Goal: Task Accomplishment & Management: Manage account settings

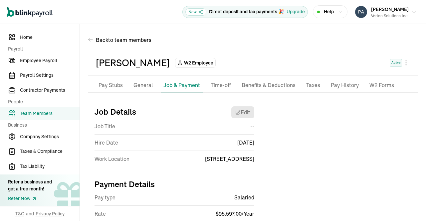
click at [312, 86] on p "Taxes" at bounding box center [313, 85] width 14 height 9
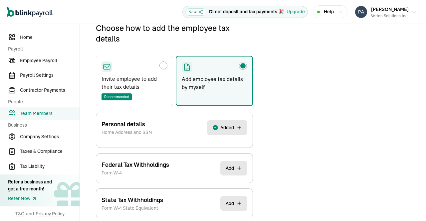
scroll to position [111, 0]
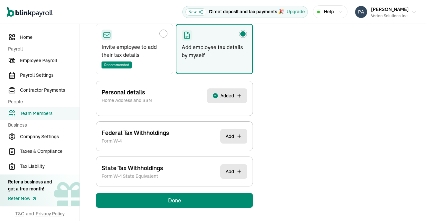
click at [236, 94] on button "Added" at bounding box center [227, 96] width 40 height 15
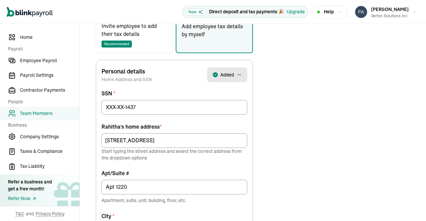
scroll to position [143, 0]
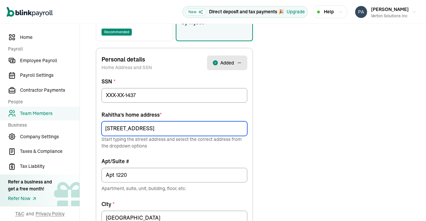
click at [217, 129] on input "[STREET_ADDRESS]" at bounding box center [175, 129] width 146 height 15
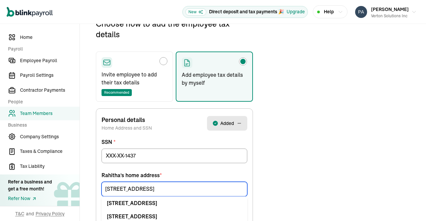
scroll to position [79, 0]
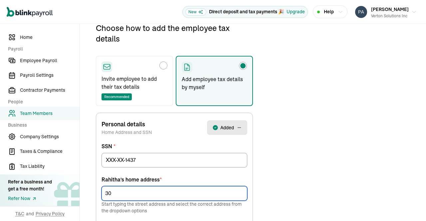
type input "3"
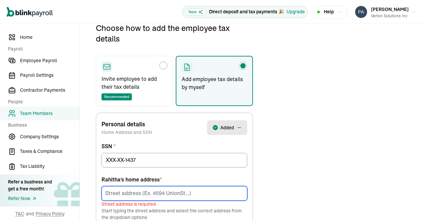
type input "1"
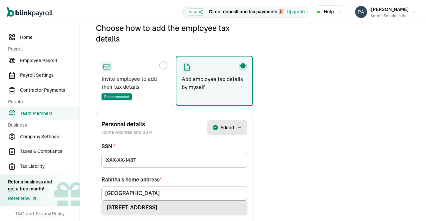
click at [191, 207] on div "[STREET_ADDRESS]" at bounding box center [174, 208] width 135 height 8
type input "[STREET_ADDRESS]"
type input "Sugar Land"
type input "77479"
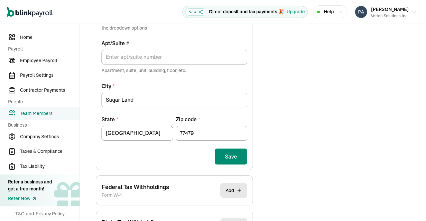
scroll to position [262, 0]
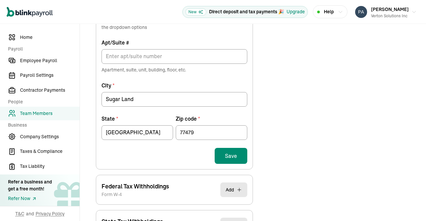
click at [232, 156] on button "Save" at bounding box center [231, 156] width 33 height 16
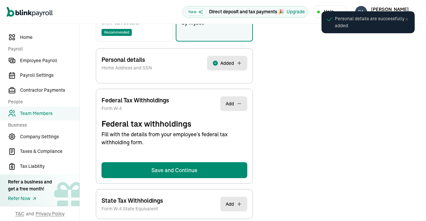
select select "S"
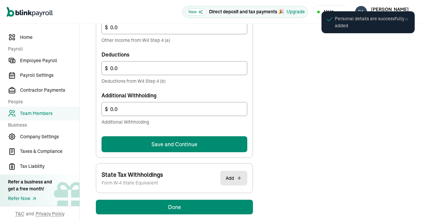
scroll to position [430, 0]
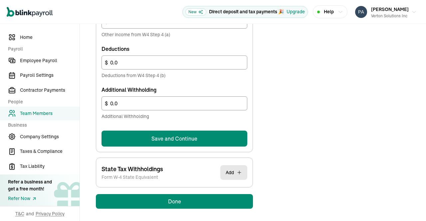
click at [207, 132] on button "Save and Continue" at bounding box center [175, 139] width 146 height 16
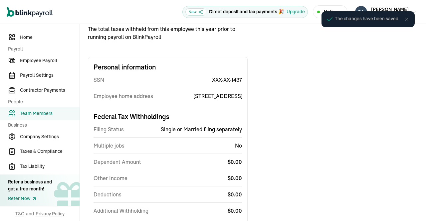
scroll to position [0, 0]
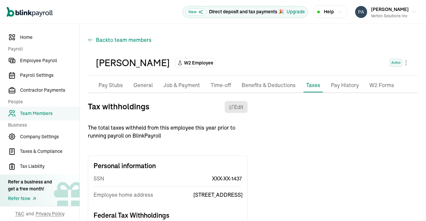
click at [110, 41] on span "to team members" at bounding box center [129, 40] width 43 height 8
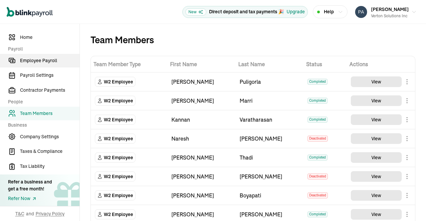
click at [45, 59] on span "Employee Payroll" at bounding box center [50, 60] width 60 height 7
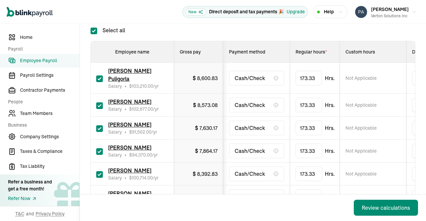
scroll to position [124, 0]
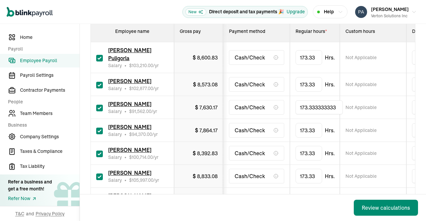
drag, startPoint x: 337, startPoint y: 102, endPoint x: 266, endPoint y: 98, distance: 71.4
click at [266, 98] on tr "[PERSON_NAME] Salary • $ 91,562.00 /yr $ 7,630.17 Cash/Check 173.333333333 Not …" at bounding box center [432, 107] width 682 height 23
type input "120"
click at [394, 102] on td "Not Applicable" at bounding box center [373, 107] width 67 height 23
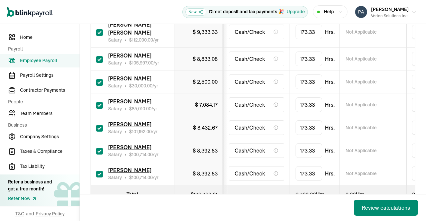
scroll to position [573, 0]
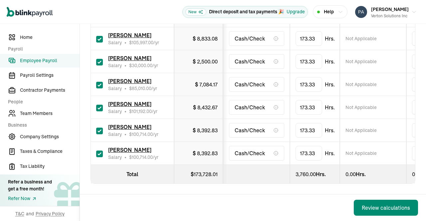
click at [99, 105] on input "checkbox" at bounding box center [99, 108] width 7 height 7
checkbox input "false"
type input "0.00"
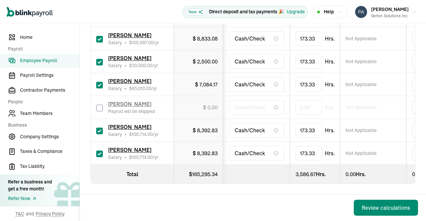
click at [98, 128] on input "checkbox" at bounding box center [99, 131] width 7 height 7
checkbox input "false"
type input "0.00"
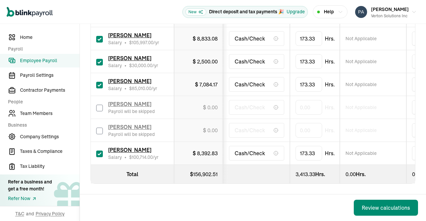
click at [98, 151] on input "checkbox" at bounding box center [99, 154] width 7 height 7
checkbox input "false"
type input "0.00"
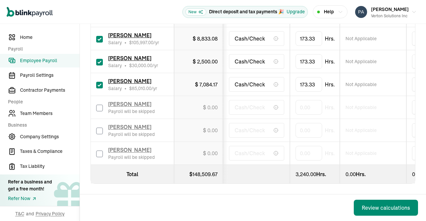
click at [98, 82] on input "checkbox" at bounding box center [99, 85] width 7 height 7
checkbox input "false"
type input "0.00"
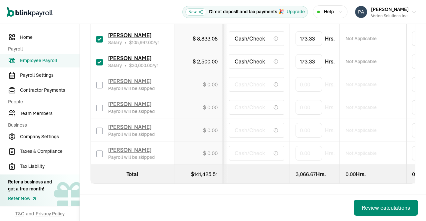
click at [98, 59] on input "checkbox" at bounding box center [99, 62] width 7 height 7
checkbox input "false"
type input "0.00"
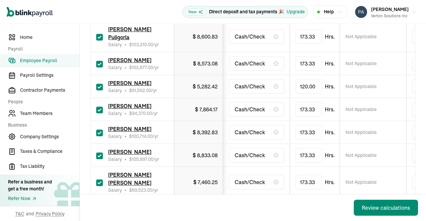
scroll to position [146, 0]
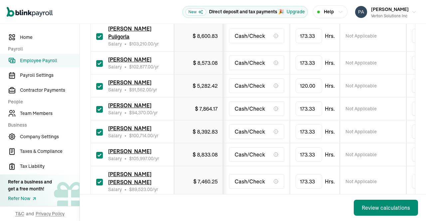
click at [379, 207] on div "Review calculations" at bounding box center [386, 208] width 48 height 8
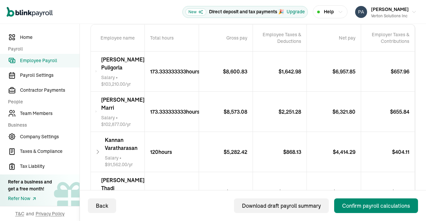
scroll to position [150, 0]
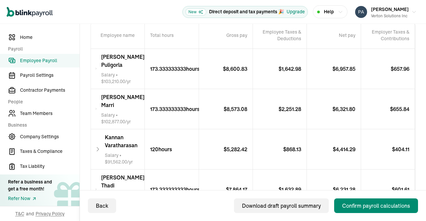
click at [97, 68] on icon at bounding box center [96, 69] width 2 height 8
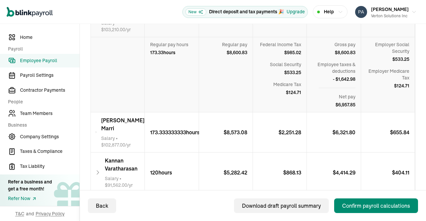
click at [97, 130] on icon at bounding box center [96, 132] width 2 height 8
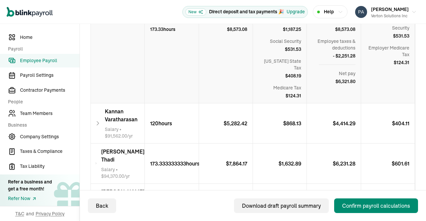
scroll to position [354, 0]
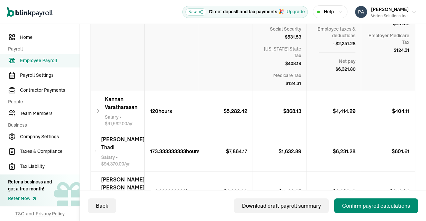
click at [103, 99] on div "[PERSON_NAME] Salary • $ 91,562.00 /yr" at bounding box center [118, 111] width 54 height 40
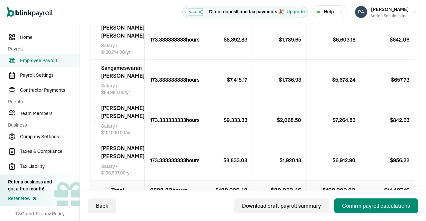
scroll to position [945, 0]
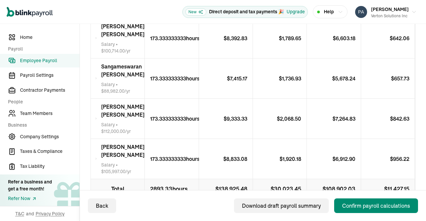
click at [108, 75] on span "[PERSON_NAME] [PERSON_NAME]" at bounding box center [122, 71] width 43 height 16
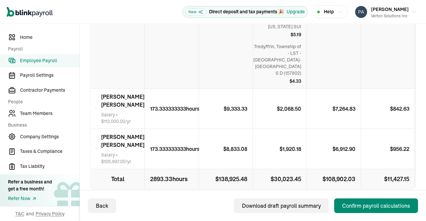
scroll to position [1139, 0]
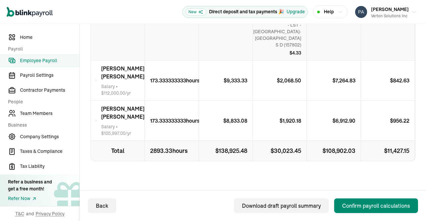
click at [97, 77] on icon at bounding box center [96, 81] width 2 height 8
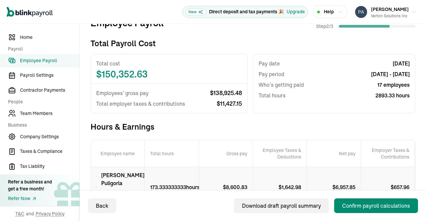
scroll to position [31, 0]
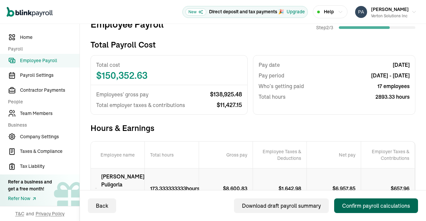
click at [364, 202] on div "Confirm payroll calculations" at bounding box center [376, 206] width 68 height 8
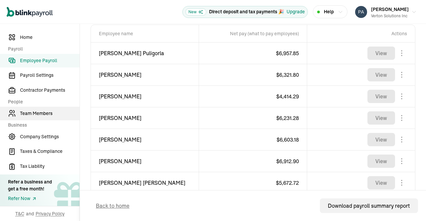
scroll to position [258, 0]
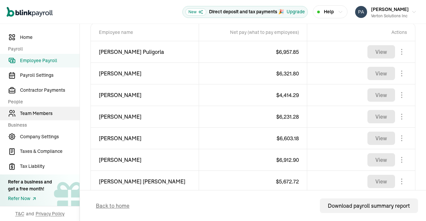
click at [45, 115] on span "Team Members" at bounding box center [50, 113] width 60 height 7
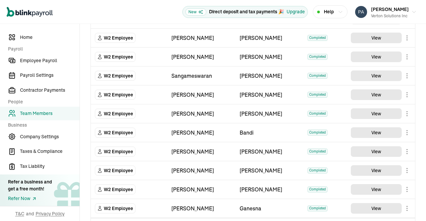
scroll to position [393, 0]
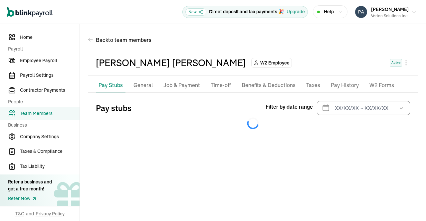
click at [314, 86] on p "Taxes" at bounding box center [313, 85] width 14 height 9
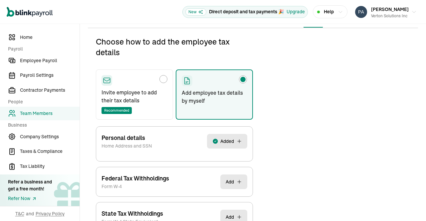
scroll to position [79, 0]
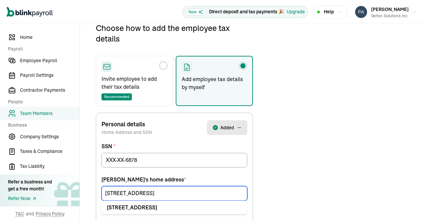
drag, startPoint x: 147, startPoint y: 193, endPoint x: 39, endPoint y: 185, distance: 108.5
click at [39, 185] on div "Home Payroll Employee Payroll Payroll Settings Contractor Payments People Team …" at bounding box center [213, 202] width 426 height 515
paste input "[STREET_ADDRESS]"
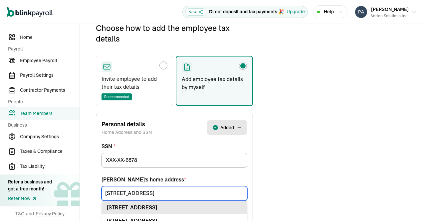
type input "[STREET_ADDRESS]"
click at [147, 207] on div "[STREET_ADDRESS]" at bounding box center [174, 208] width 135 height 8
type input "Apt"
type input "[PERSON_NAME]"
type input "75038"
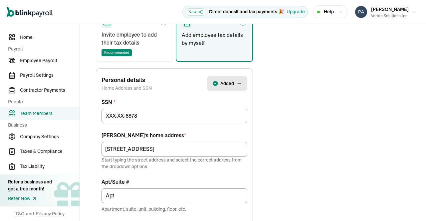
scroll to position [157, 0]
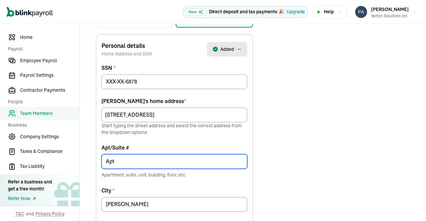
click at [166, 158] on input "Apt" at bounding box center [175, 161] width 146 height 15
type input "Apt 3012"
click at [296, 160] on div "Choose how to add the employee tax details Invite employee to add their tax det…" at bounding box center [253, 155] width 330 height 423
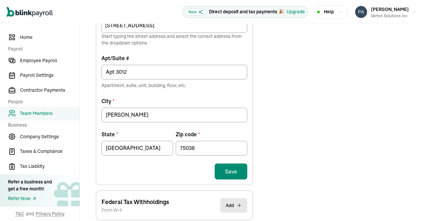
scroll to position [247, 0]
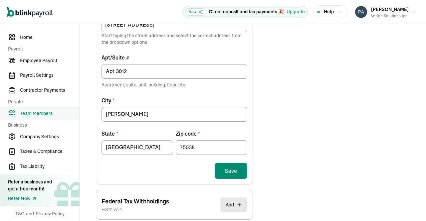
click at [231, 171] on button "Save" at bounding box center [231, 171] width 33 height 16
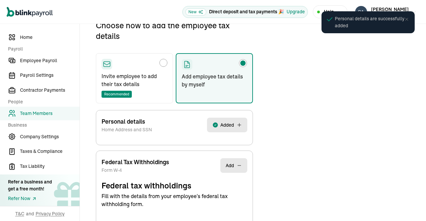
scroll to position [79, 0]
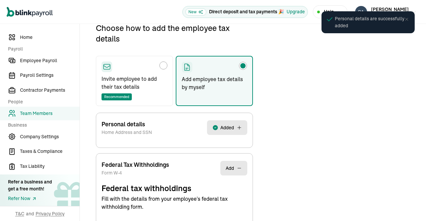
select select "S"
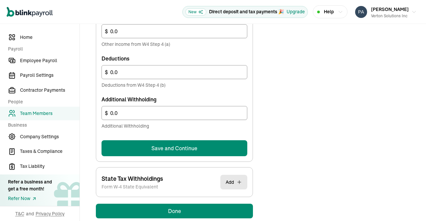
scroll to position [430, 0]
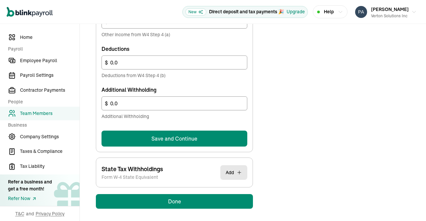
click at [198, 136] on button "Save and Continue" at bounding box center [175, 139] width 146 height 16
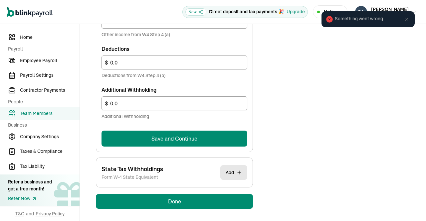
click at [194, 136] on button "Save and Continue" at bounding box center [175, 139] width 146 height 16
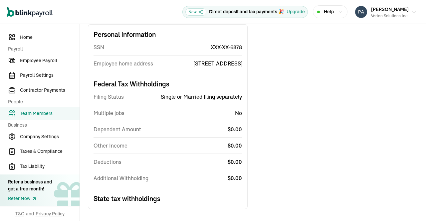
scroll to position [34, 0]
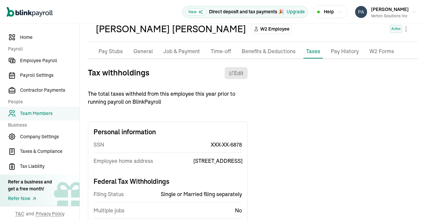
click at [38, 116] on span "Team Members" at bounding box center [50, 113] width 60 height 7
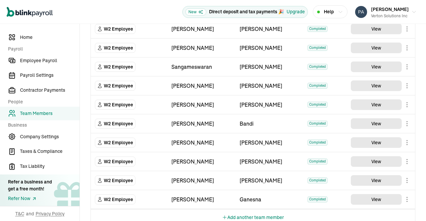
scroll to position [394, 0]
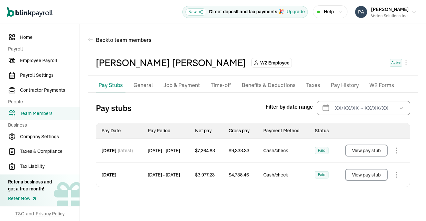
scroll to position [14, 0]
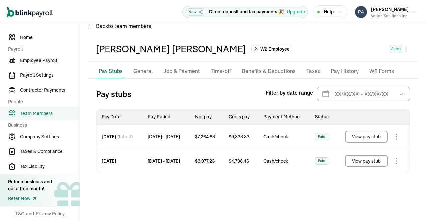
click at [314, 74] on p "Taxes" at bounding box center [313, 71] width 14 height 9
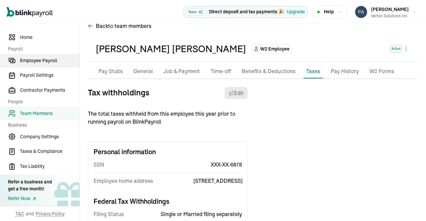
click at [45, 57] on link "Employee Payroll" at bounding box center [40, 61] width 80 height 14
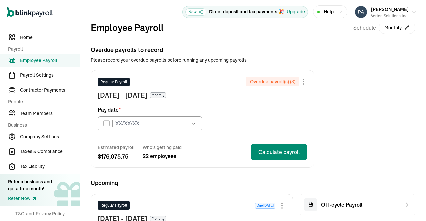
scroll to position [14, 0]
type input "[DATE]"
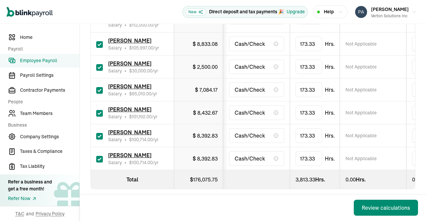
scroll to position [573, 0]
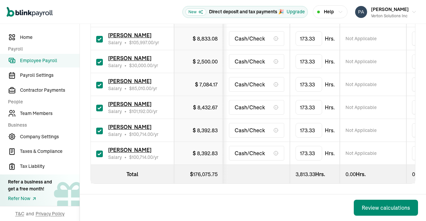
click at [97, 151] on input "checkbox" at bounding box center [99, 154] width 7 height 7
checkbox input "false"
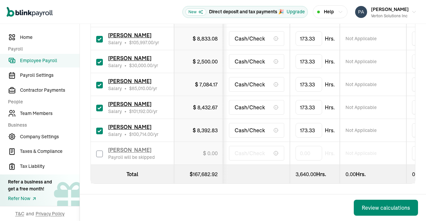
type input "0.00"
drag, startPoint x: 317, startPoint y: 117, endPoint x: 216, endPoint y: 119, distance: 100.2
drag, startPoint x: 344, startPoint y: 117, endPoint x: 226, endPoint y: 127, distance: 118.3
click at [226, 127] on tr "[PERSON_NAME] Salary • $ 100,714.00 /yr $ 8,392.83 Cash/Check 173.33333333340 N…" at bounding box center [432, 130] width 682 height 23
type input "40"
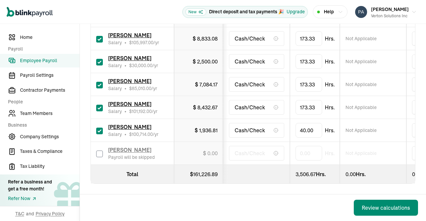
click at [387, 142] on td "Not Applicable" at bounding box center [373, 153] width 67 height 23
click at [97, 82] on input "checkbox" at bounding box center [99, 85] width 7 height 7
checkbox input "false"
type input "0.00"
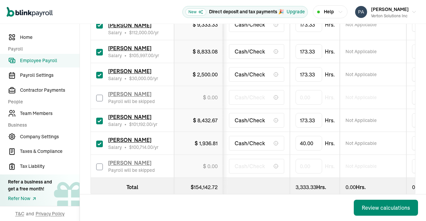
scroll to position [532, 0]
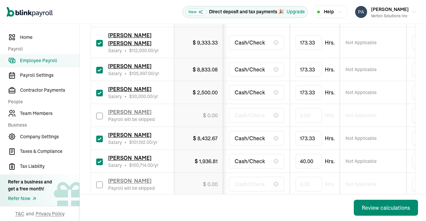
click at [97, 90] on input "checkbox" at bounding box center [99, 93] width 7 height 7
checkbox input "false"
type input "0.00"
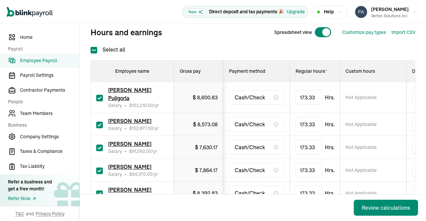
scroll to position [83, 0]
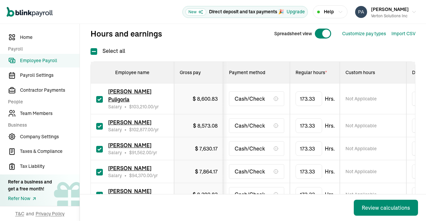
click at [101, 146] on input "checkbox" at bounding box center [99, 149] width 7 height 7
checkbox input "false"
type input "0.00"
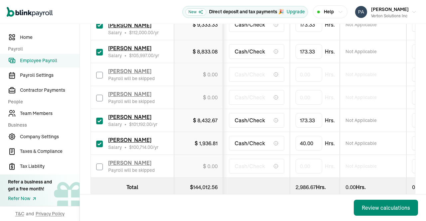
scroll to position [573, 0]
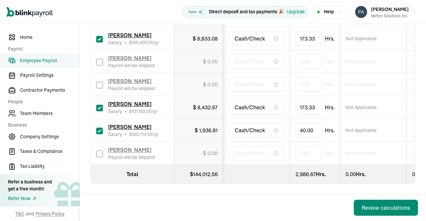
click at [375, 207] on div "Review calculations" at bounding box center [386, 208] width 48 height 8
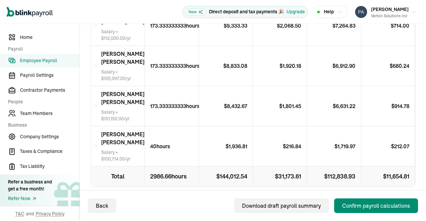
scroll to position [781, 0]
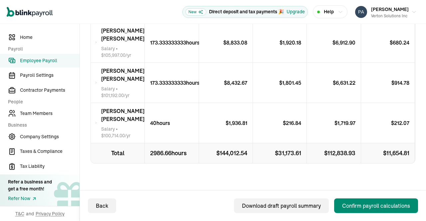
click at [382, 208] on div "Confirm payroll calculations" at bounding box center [376, 206] width 68 height 8
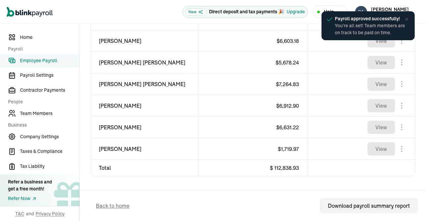
scroll to position [528, 0]
click at [42, 113] on span "Team Members" at bounding box center [50, 113] width 60 height 7
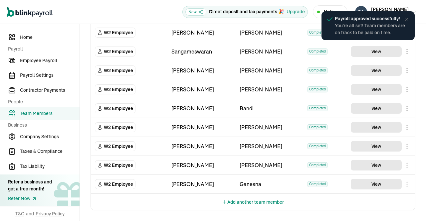
scroll to position [406, 0]
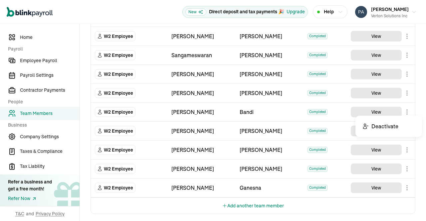
click at [403, 111] on body "Open main menu New Direct deposit and tax payments 🎉 Upgrade Help [PERSON_NAME]…" at bounding box center [213, 110] width 426 height 221
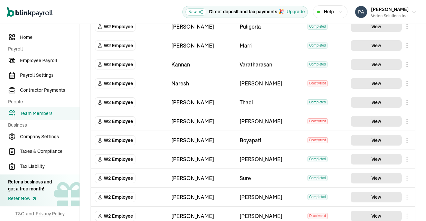
scroll to position [45, 0]
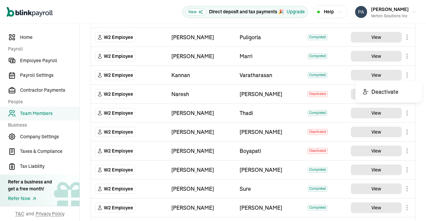
click at [404, 74] on body "Open main menu New Direct deposit and tax payments 🎉 Upgrade Help [PERSON_NAME]…" at bounding box center [213, 110] width 426 height 221
click at [391, 86] on td "View" at bounding box center [381, 94] width 68 height 19
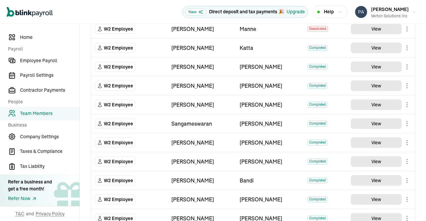
scroll to position [406, 0]
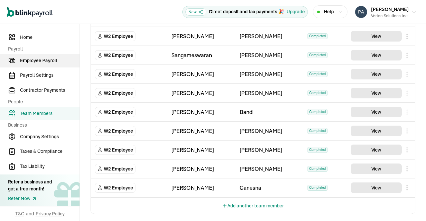
click at [36, 60] on span "Employee Payroll" at bounding box center [50, 60] width 60 height 7
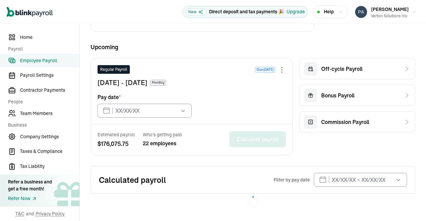
type input "[DATE]"
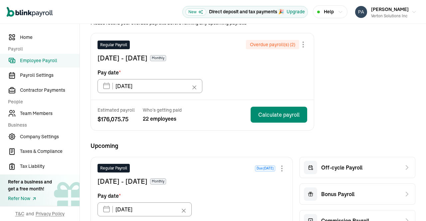
scroll to position [51, 0]
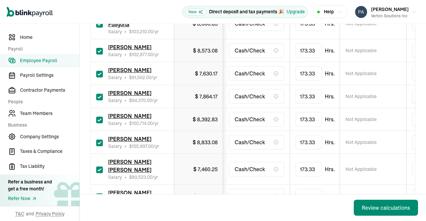
scroll to position [162, 0]
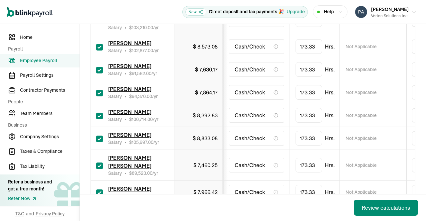
click at [99, 67] on input "checkbox" at bounding box center [99, 70] width 7 height 7
checkbox input "false"
type input "0.00"
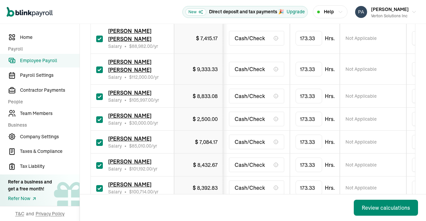
scroll to position [506, 0]
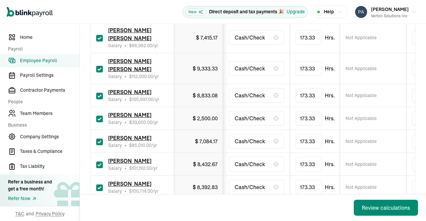
click at [99, 118] on input "checkbox" at bounding box center [99, 119] width 7 height 7
checkbox input "false"
type input "0.00"
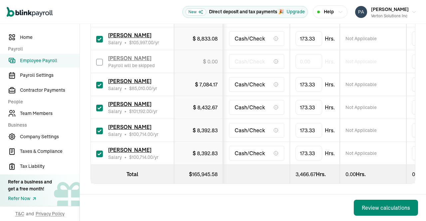
scroll to position [568, 0]
click at [96, 151] on input "checkbox" at bounding box center [99, 154] width 7 height 7
checkbox input "false"
type input "0.00"
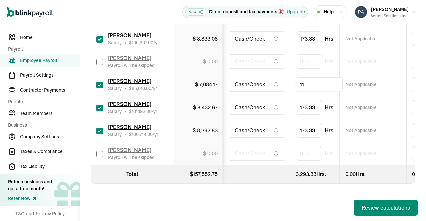
type input "112"
click at [400, 84] on td "Not Applicable" at bounding box center [373, 84] width 67 height 23
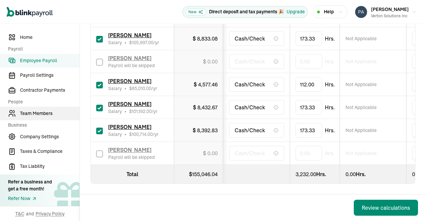
click at [49, 116] on span "Team Members" at bounding box center [50, 113] width 60 height 7
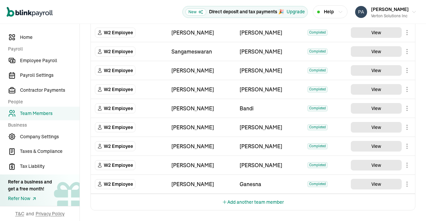
scroll to position [406, 0]
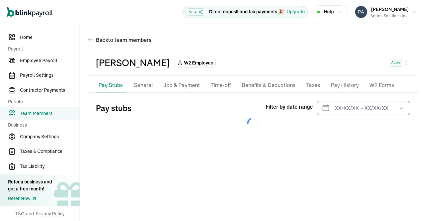
click at [304, 83] on li "Taxes" at bounding box center [313, 86] width 19 height 14
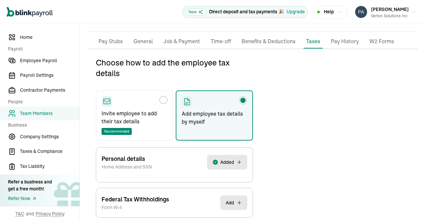
scroll to position [79, 0]
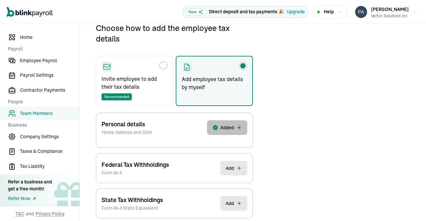
click at [243, 131] on button "Added" at bounding box center [227, 128] width 40 height 15
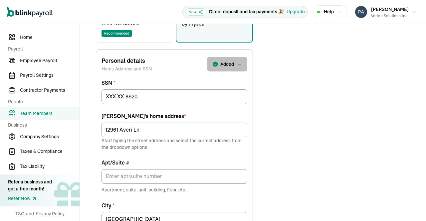
scroll to position [143, 0]
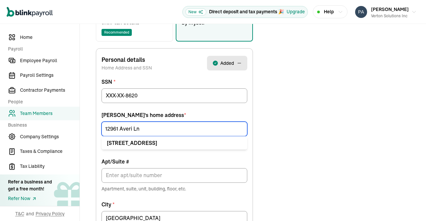
drag, startPoint x: 142, startPoint y: 129, endPoint x: 68, endPoint y: 126, distance: 74.6
click at [68, 126] on div "Home Payroll Employee Payroll Payroll Settings Contractor Payments People Team …" at bounding box center [213, 138] width 426 height 515
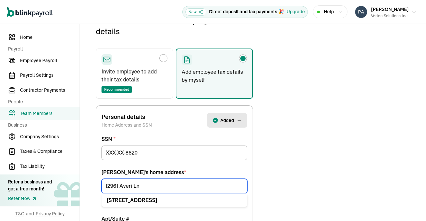
scroll to position [79, 0]
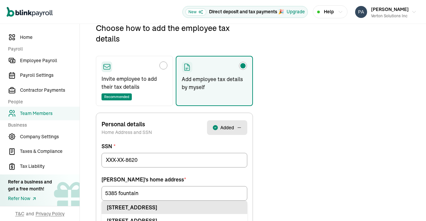
click at [148, 207] on div "[STREET_ADDRESS]" at bounding box center [174, 208] width 135 height 8
type input "[STREET_ADDRESS]"
type input "[GEOGRAPHIC_DATA]"
type input "MN"
type input "55446"
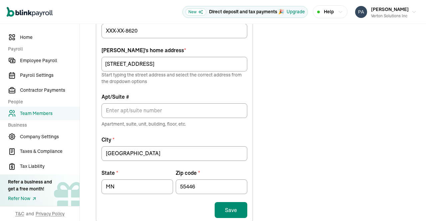
scroll to position [208, 0]
click at [230, 209] on button "Save" at bounding box center [231, 210] width 33 height 16
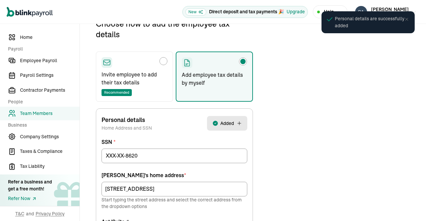
scroll to position [79, 0]
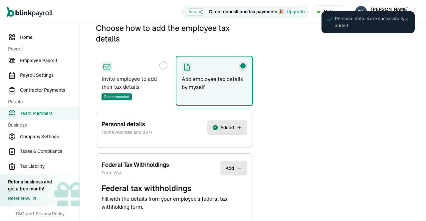
select select "S"
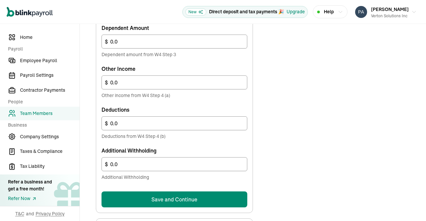
scroll to position [430, 0]
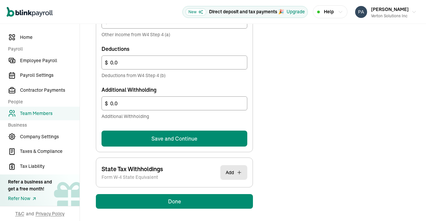
click at [213, 133] on button "Save and Continue" at bounding box center [175, 139] width 146 height 16
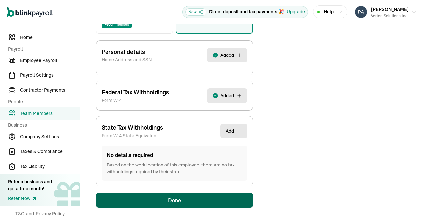
scroll to position [149, 0]
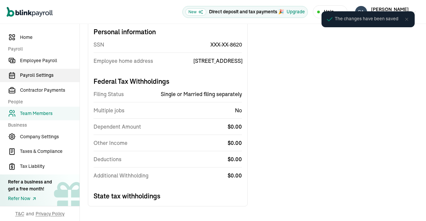
click at [47, 72] on span "Payroll Settings" at bounding box center [50, 75] width 60 height 7
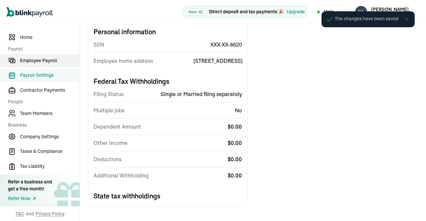
click at [49, 57] on link "Employee Payroll" at bounding box center [40, 61] width 80 height 14
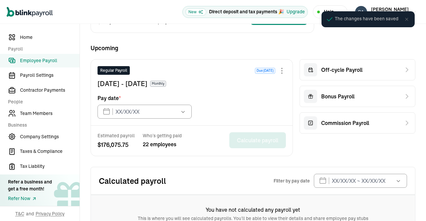
type input "[DATE]"
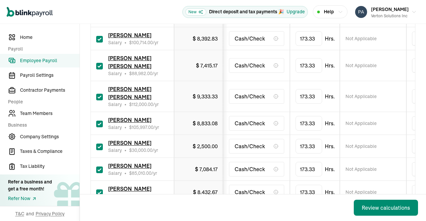
scroll to position [573, 0]
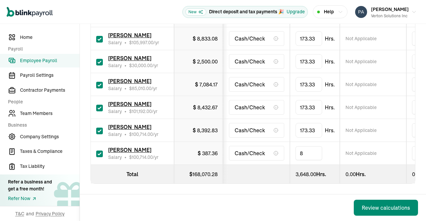
type input "80"
type input "112"
click at [401, 73] on td "Not Applicable" at bounding box center [373, 84] width 67 height 23
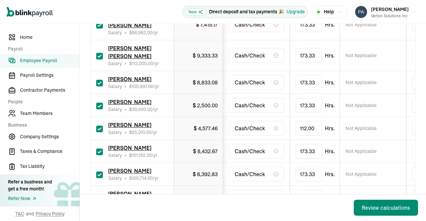
scroll to position [512, 0]
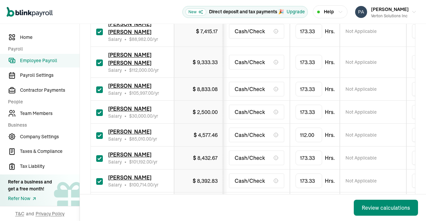
click at [99, 110] on input "checkbox" at bounding box center [99, 113] width 7 height 7
checkbox input "false"
type input "0.00"
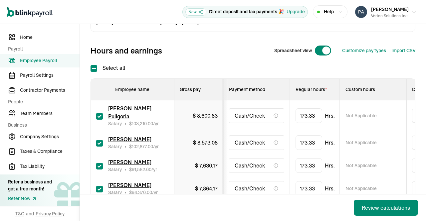
scroll to position [66, 0]
click at [98, 163] on input "checkbox" at bounding box center [99, 166] width 7 height 7
checkbox input "false"
type input "0.00"
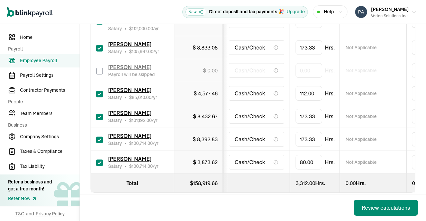
scroll to position [573, 0]
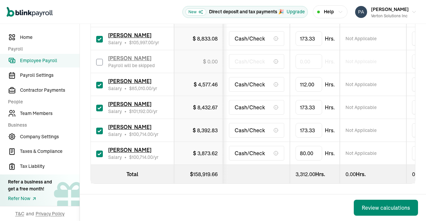
click at [378, 208] on div "Review calculations" at bounding box center [386, 208] width 48 height 8
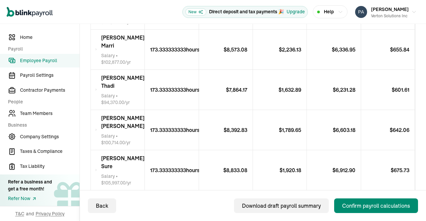
scroll to position [212, 0]
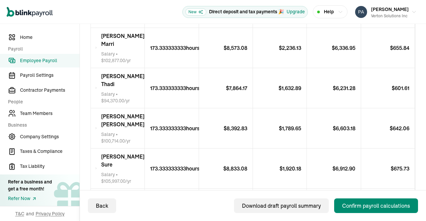
click at [100, 51] on div "[PERSON_NAME] Salary • $ 102,877.00 /yr" at bounding box center [118, 48] width 54 height 40
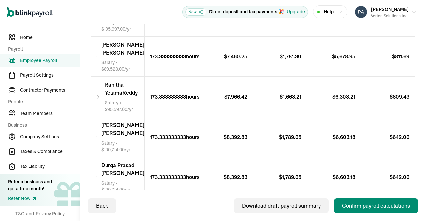
scroll to position [463, 0]
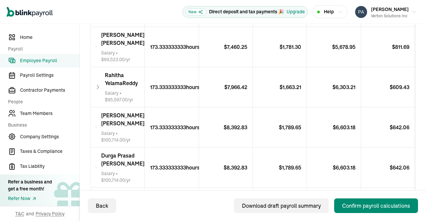
click at [95, 43] on icon at bounding box center [96, 47] width 2 height 8
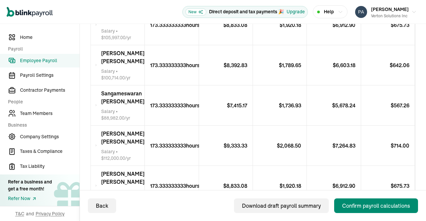
scroll to position [915, 0]
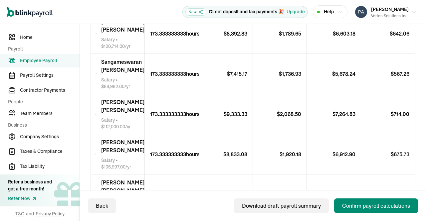
click at [97, 66] on div "[PERSON_NAME] [PERSON_NAME] Salary • $ 88,982.00 /yr" at bounding box center [118, 74] width 54 height 40
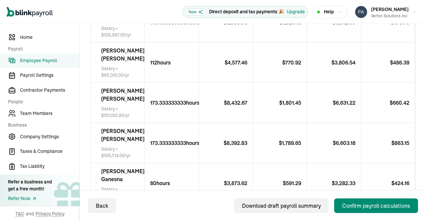
scroll to position [1191, 0]
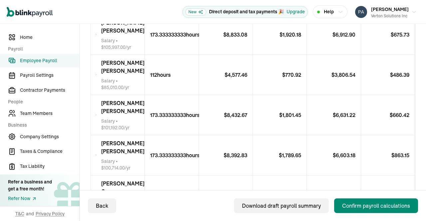
click at [96, 75] on icon at bounding box center [96, 75] width 2 height 8
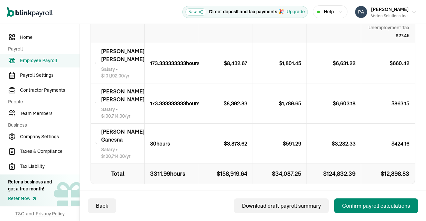
scroll to position [1359, 0]
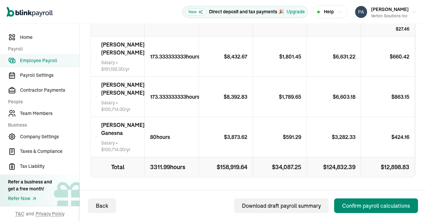
click at [97, 133] on icon at bounding box center [96, 137] width 2 height 8
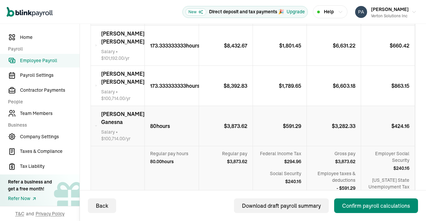
scroll to position [1355, 0]
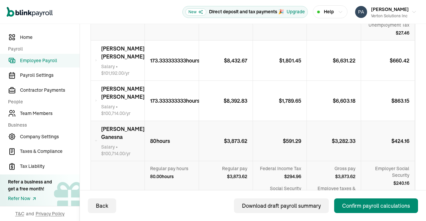
click at [97, 97] on icon at bounding box center [96, 101] width 2 height 8
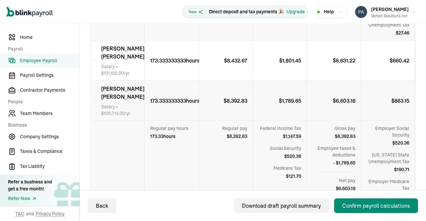
click at [97, 57] on icon at bounding box center [96, 61] width 2 height 8
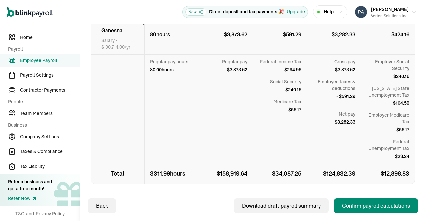
scroll to position [1660, 0]
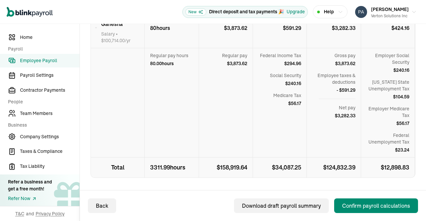
click at [371, 207] on div "Confirm payroll calculations" at bounding box center [376, 206] width 68 height 8
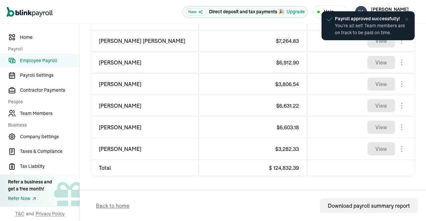
scroll to position [571, 0]
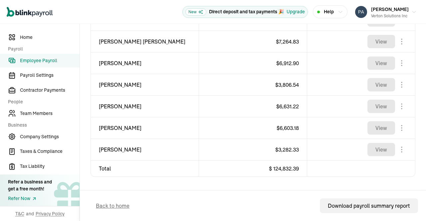
click at [39, 57] on link "Employee Payroll" at bounding box center [40, 61] width 80 height 14
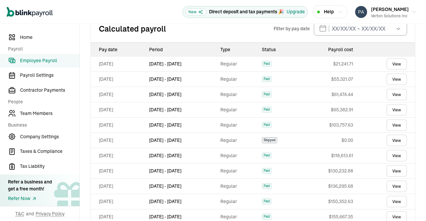
scroll to position [330, 0]
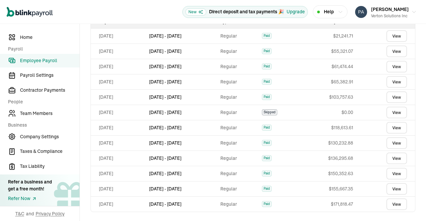
click at [30, 63] on span "Employee Payroll" at bounding box center [50, 60] width 60 height 7
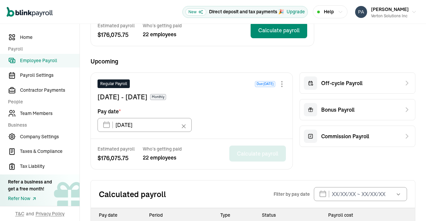
scroll to position [84, 0]
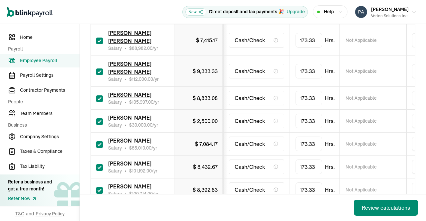
scroll to position [499, 0]
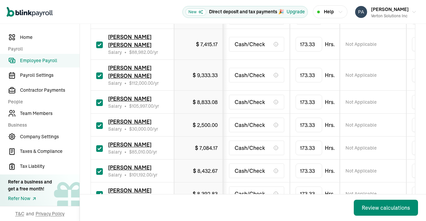
click at [96, 124] on input "checkbox" at bounding box center [99, 126] width 7 height 7
checkbox input "false"
type input "0.00"
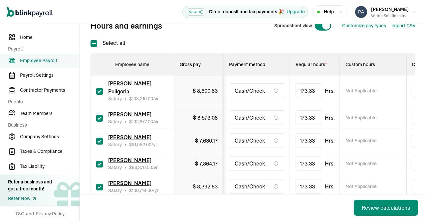
scroll to position [87, 0]
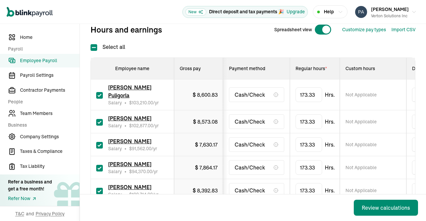
click at [98, 142] on input "checkbox" at bounding box center [99, 145] width 7 height 7
checkbox input "false"
type input "0.00"
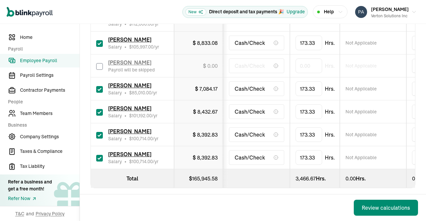
scroll to position [573, 0]
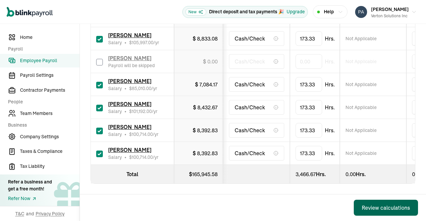
click at [374, 209] on div "Review calculations" at bounding box center [386, 208] width 48 height 8
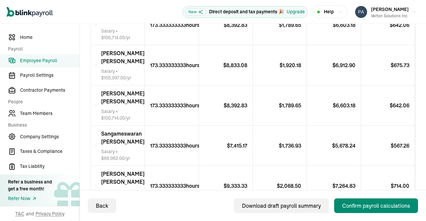
scroll to position [684, 0]
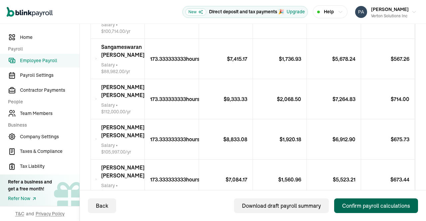
click at [369, 206] on div "Confirm payroll calculations" at bounding box center [376, 206] width 68 height 8
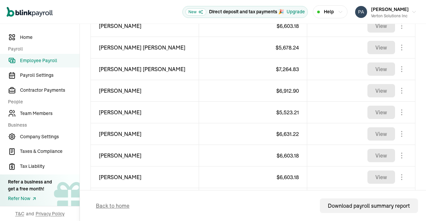
scroll to position [571, 0]
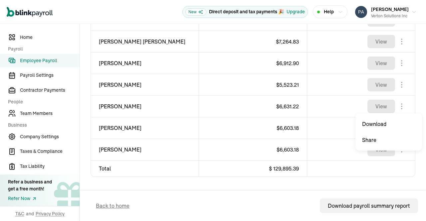
click at [396, 109] on body "Open main menu New Direct deposit and tax payments 🎉 Upgrade Help [PERSON_NAME]…" at bounding box center [213, 110] width 426 height 221
click at [380, 106] on button "View" at bounding box center [382, 106] width 28 height 13
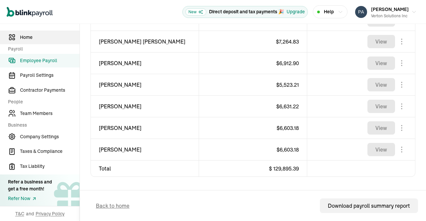
click at [33, 36] on span "Home" at bounding box center [50, 37] width 60 height 7
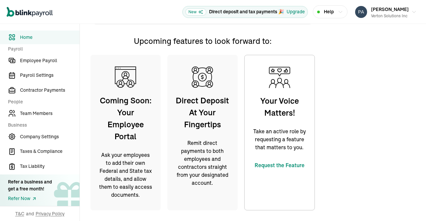
scroll to position [180, 0]
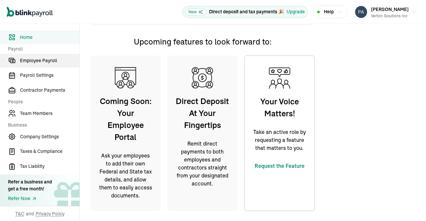
click at [31, 61] on span "Employee Payroll" at bounding box center [50, 60] width 60 height 7
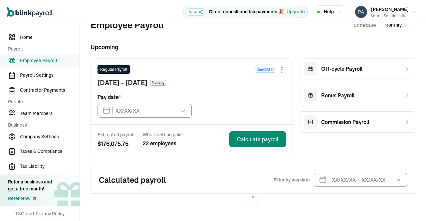
type input "[DATE]"
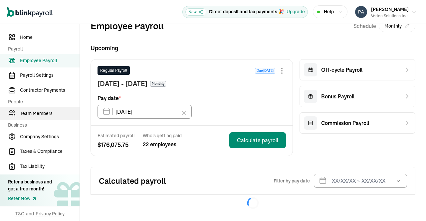
click at [34, 112] on span "Team Members" at bounding box center [50, 113] width 60 height 7
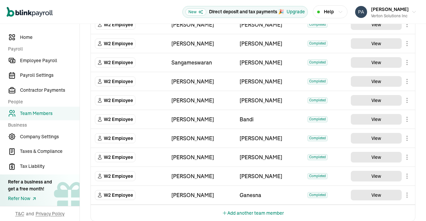
scroll to position [406, 0]
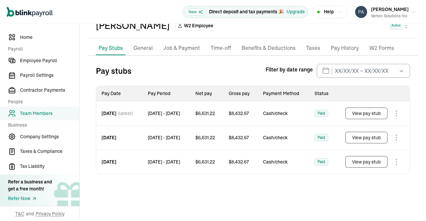
scroll to position [45, 0]
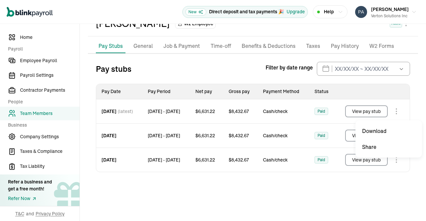
click at [395, 113] on body "Open main menu New Direct deposit and tax payments 🎉 Upgrade Help [PERSON_NAME]…" at bounding box center [213, 110] width 426 height 221
click at [373, 112] on button "View pay stub" at bounding box center [366, 112] width 43 height 12
click at [370, 137] on button "View pay stub" at bounding box center [366, 136] width 43 height 12
click at [394, 161] on body "Open main menu New Direct deposit and tax payments 🎉 Upgrade Help [PERSON_NAME]…" at bounding box center [213, 110] width 426 height 221
